Goal: Task Accomplishment & Management: Use online tool/utility

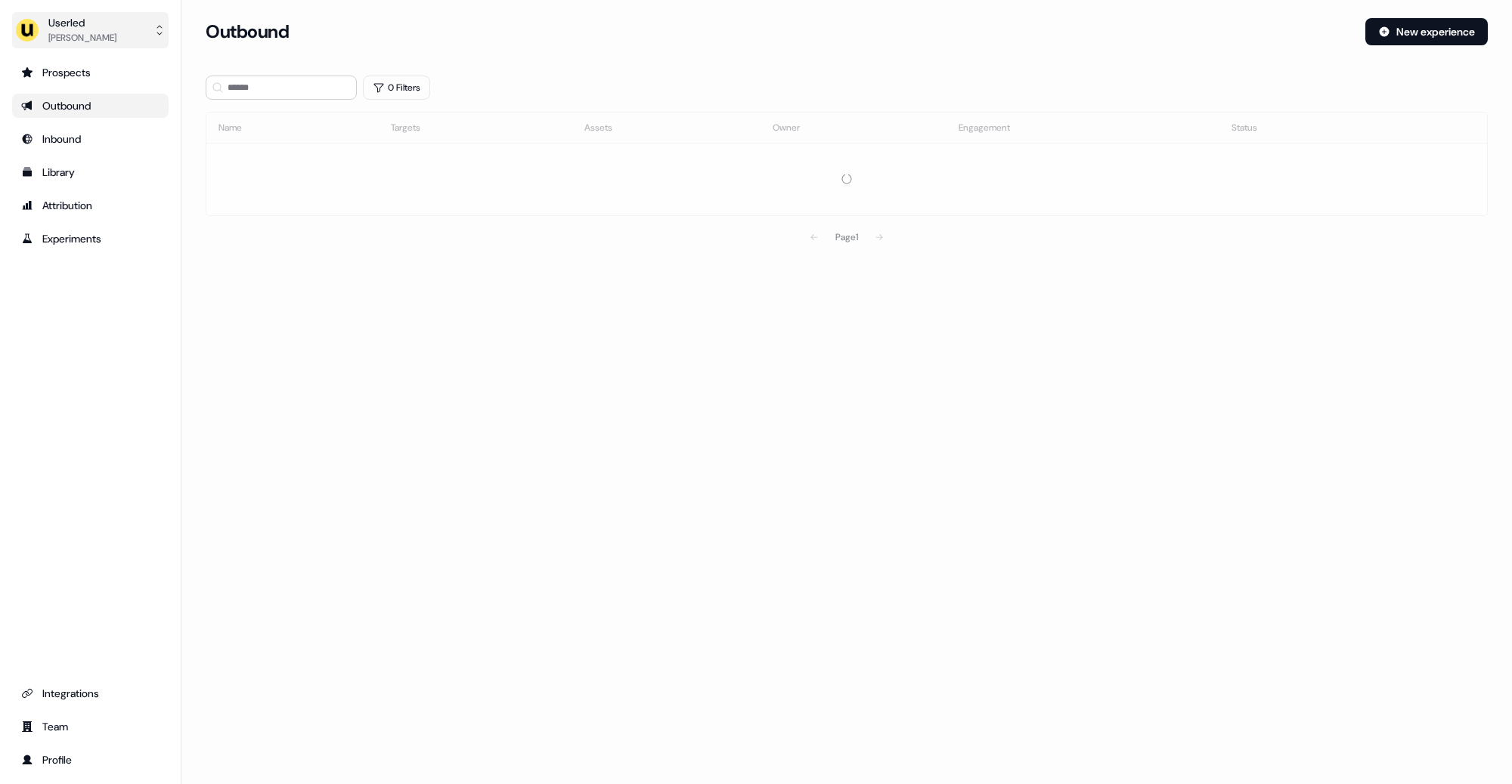
click at [105, 33] on div "Oliver Grogan" at bounding box center [81, 38] width 68 height 15
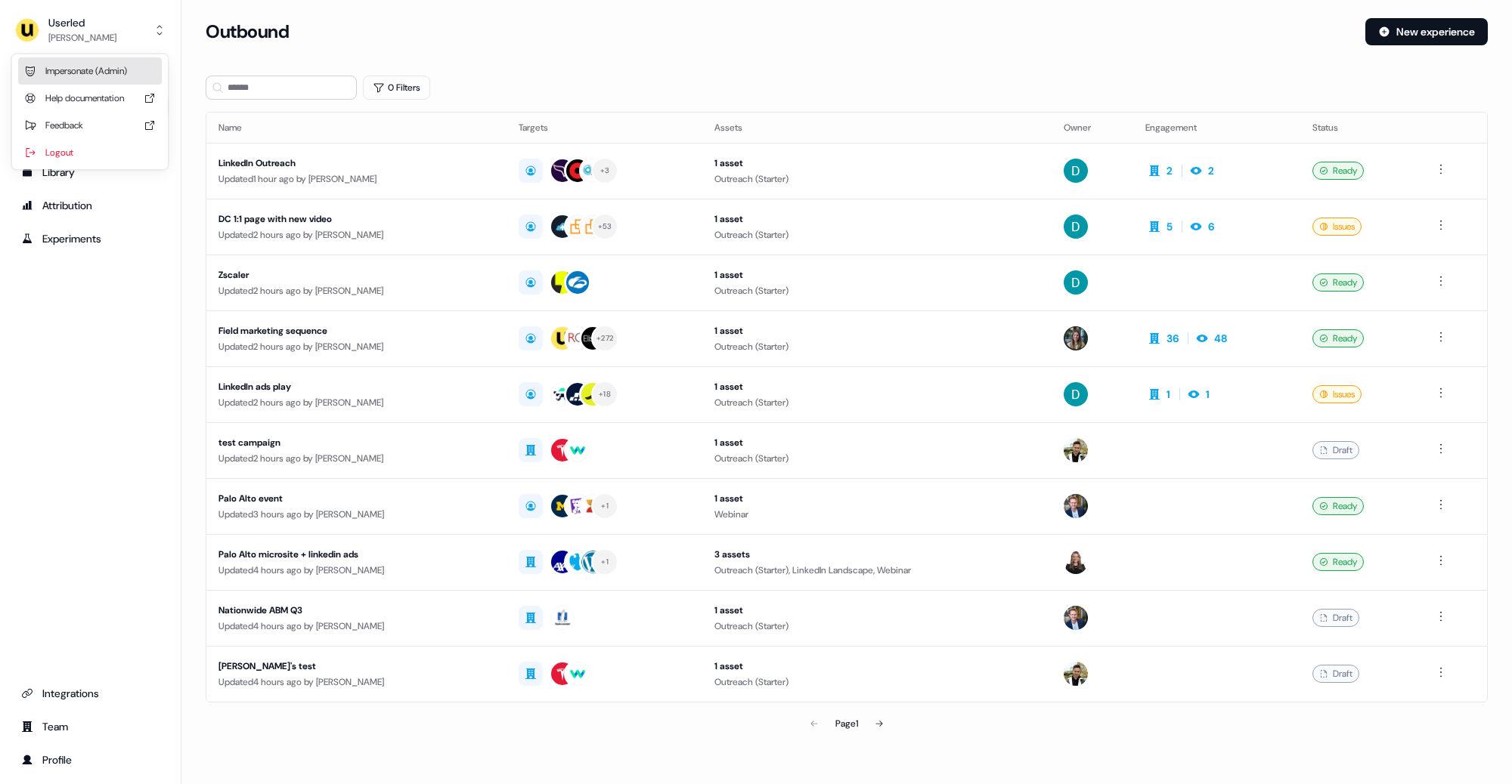
click at [76, 73] on div "Impersonate (Admin)" at bounding box center [90, 71] width 144 height 27
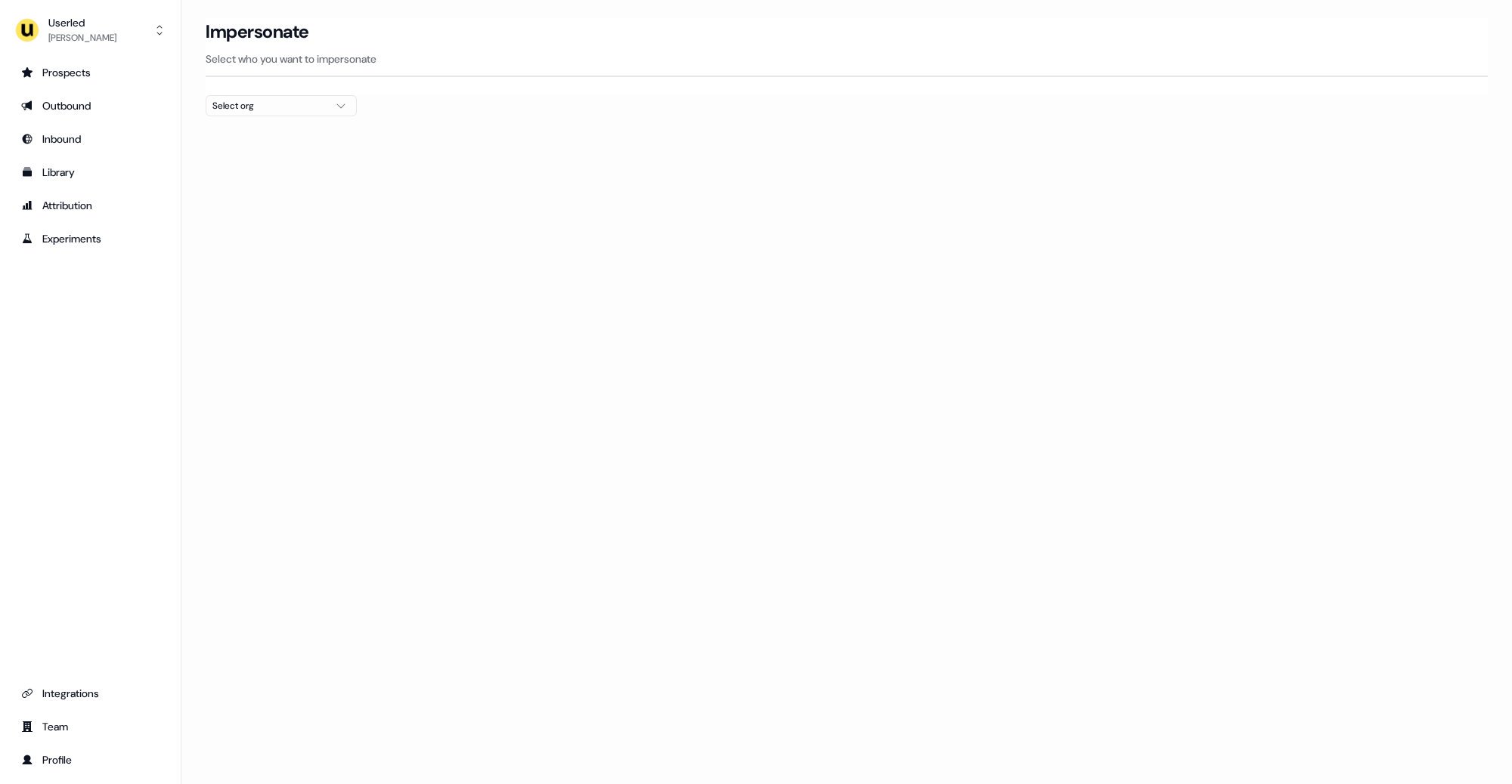
click at [251, 105] on div "Select org" at bounding box center [269, 105] width 113 height 15
type input "*****"
click at [242, 192] on div "OnSecurity" at bounding box center [281, 183] width 150 height 24
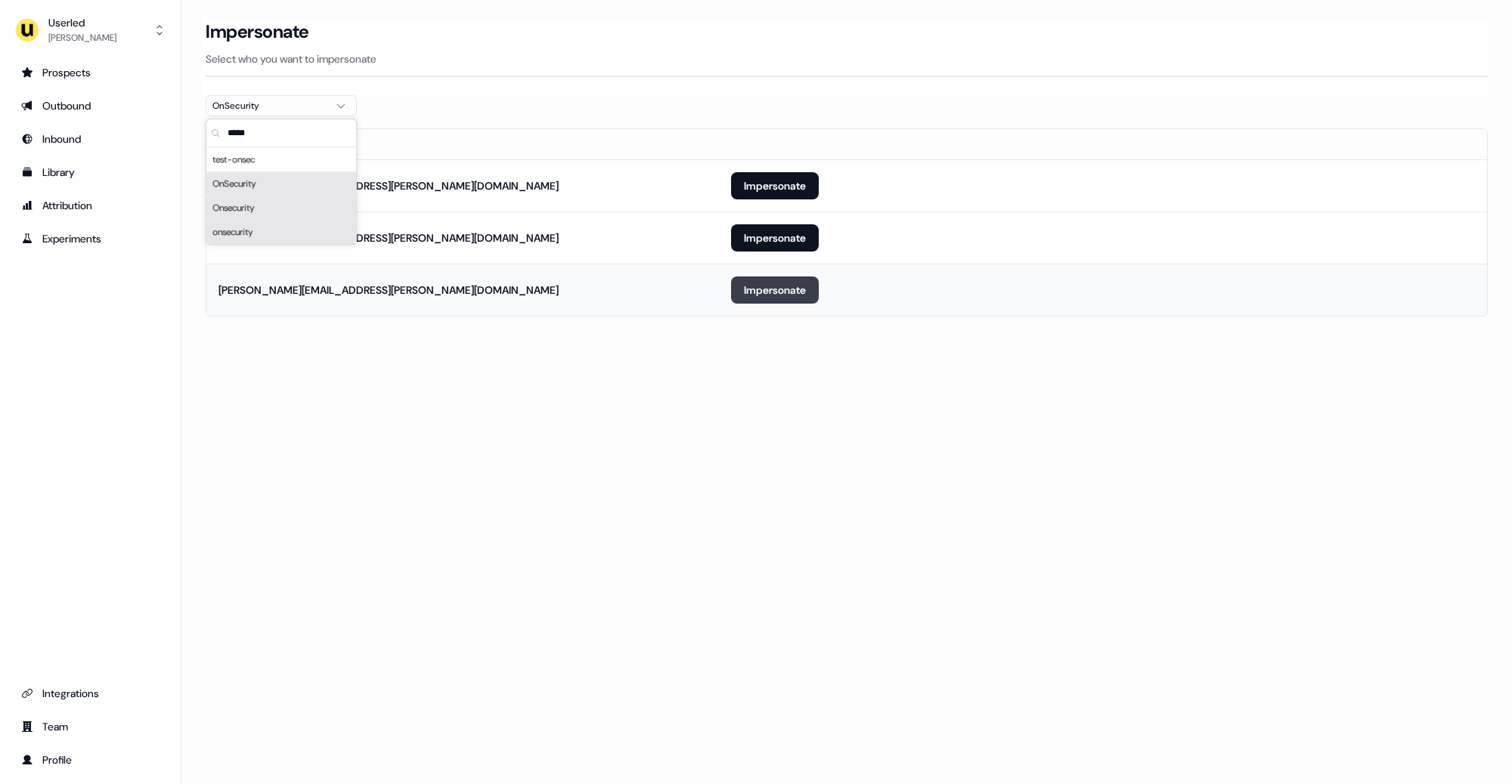
click at [766, 294] on button "Impersonate" at bounding box center [774, 290] width 87 height 27
